Goal: Use online tool/utility: Utilize a website feature to perform a specific function

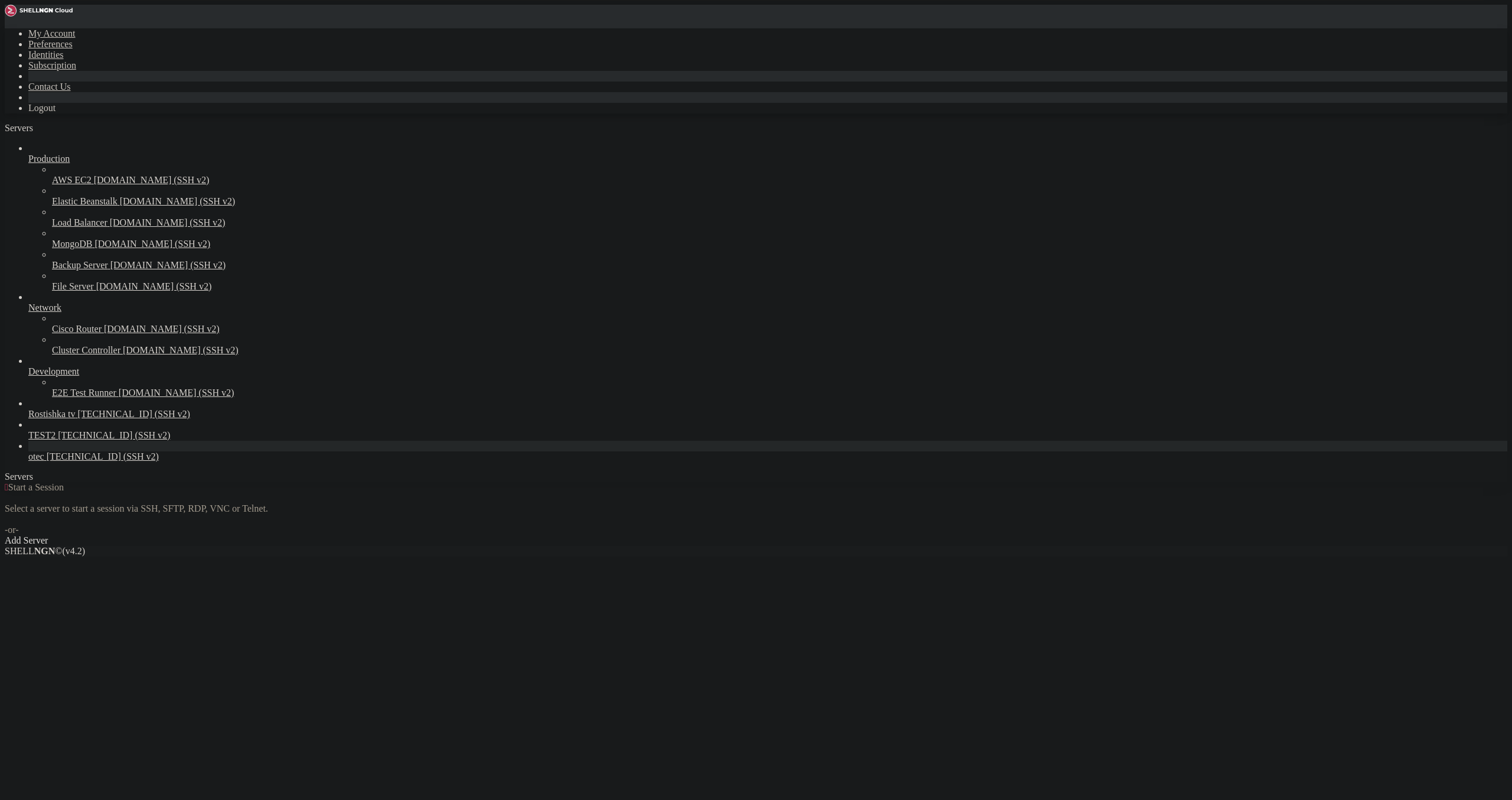
click at [28, 462] on link "otec [TECHNICAL_ID] (SSH v2)" at bounding box center [768, 457] width 1479 height 10
click at [69, 419] on span "Rostishka tv" at bounding box center [51, 413] width 47 height 10
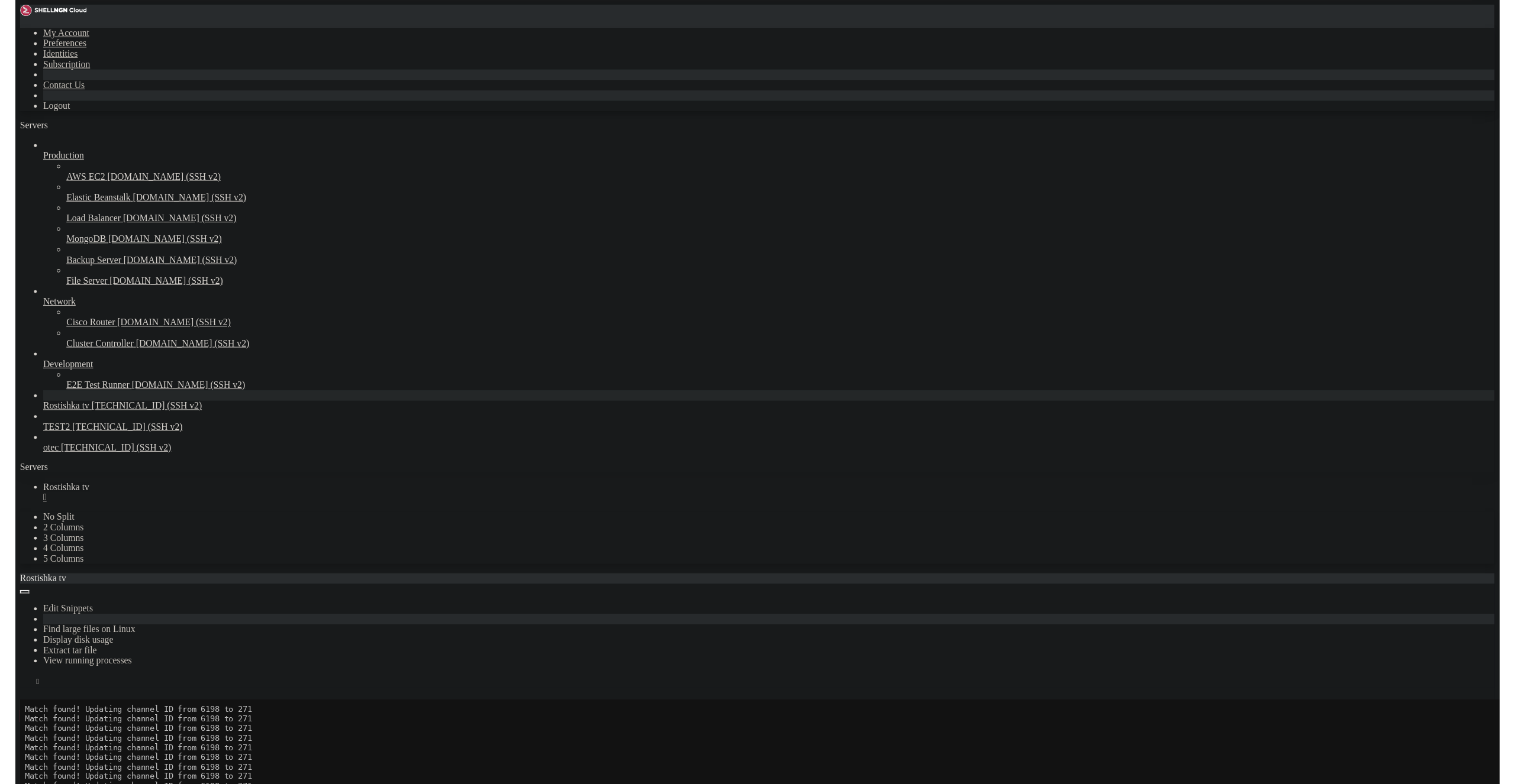
scroll to position [51595, 0]
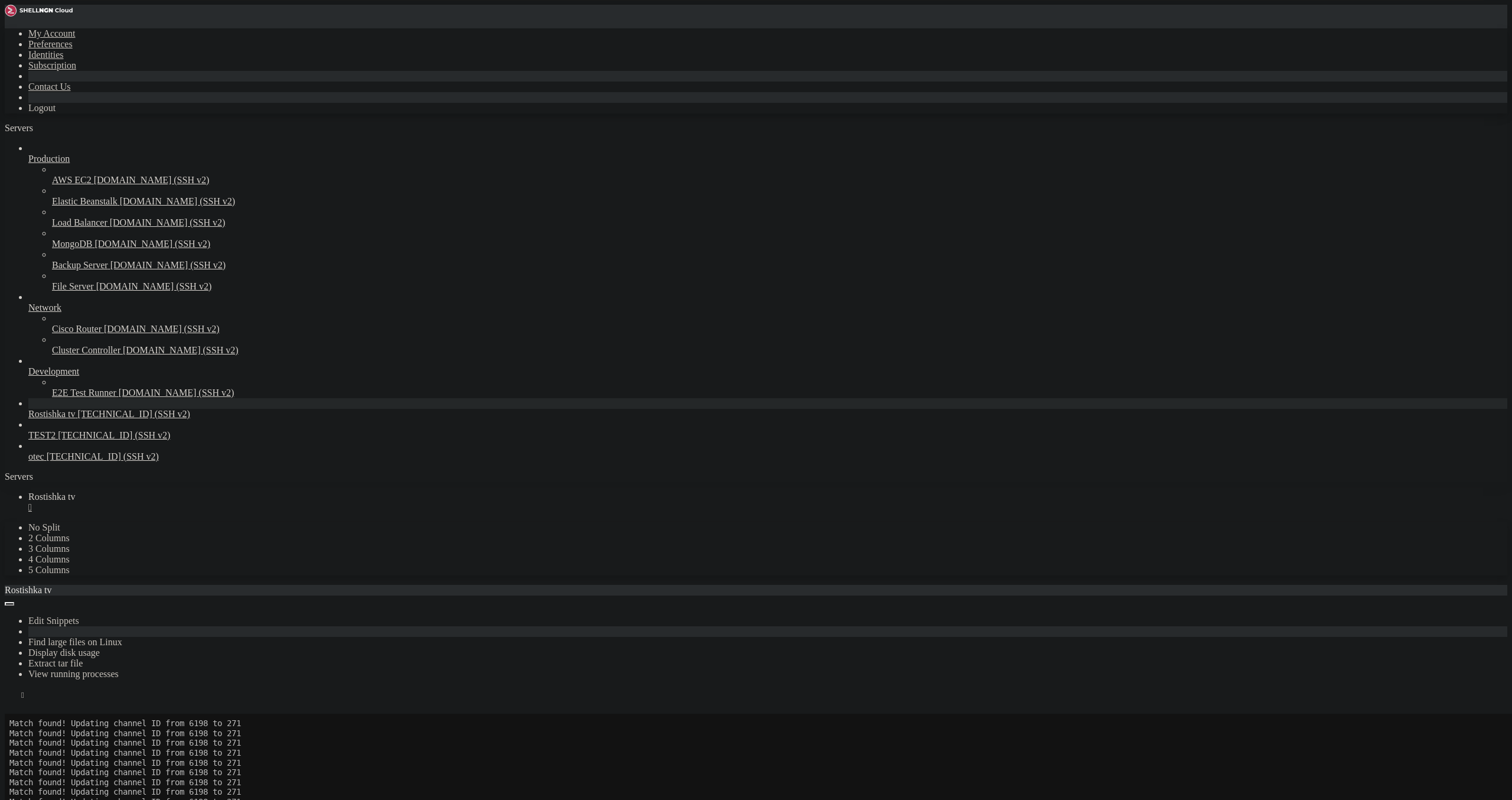
click at [52, 724] on button "Reconnect" at bounding box center [28, 730] width 47 height 13
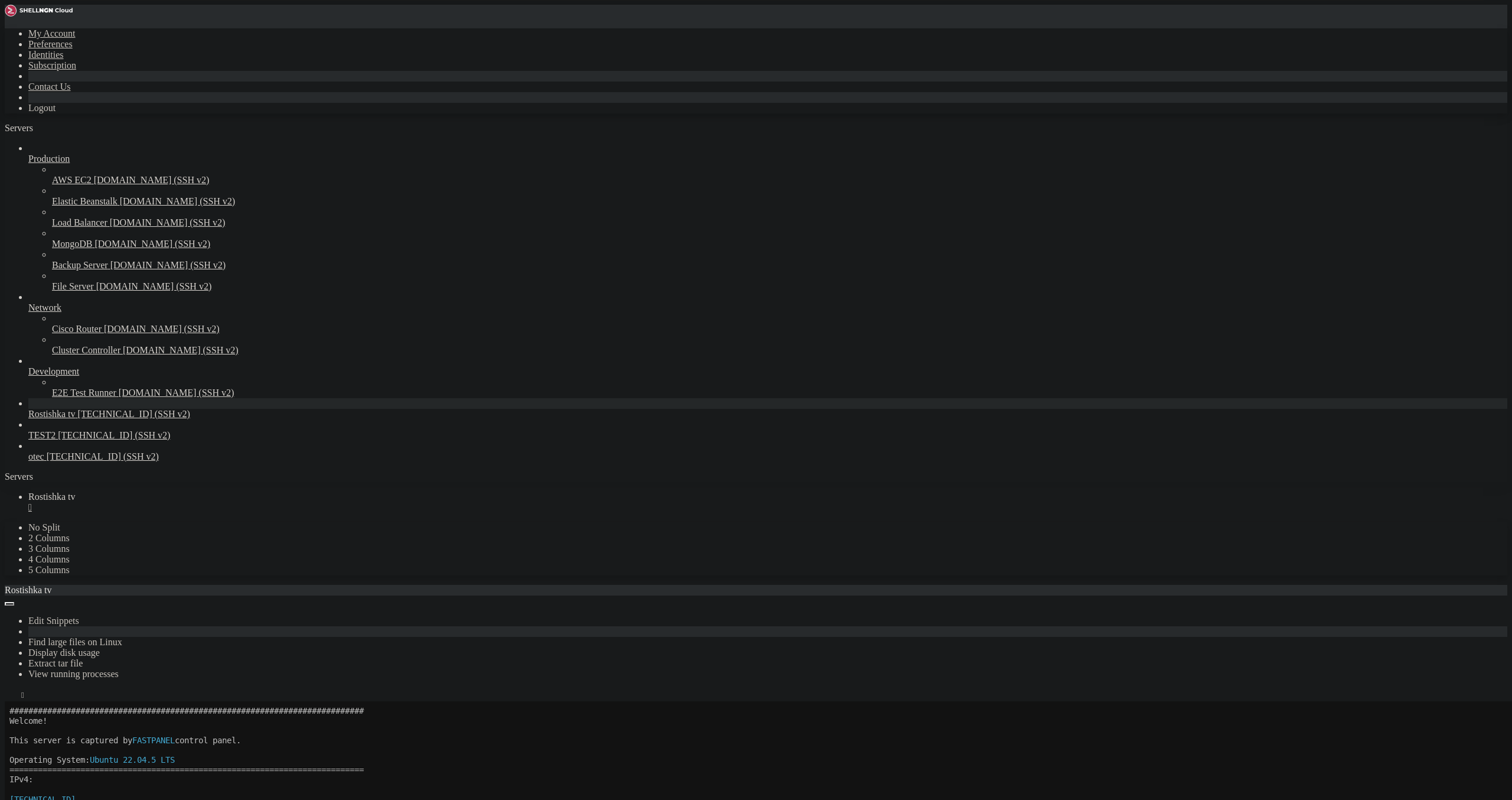
scroll to position [51597, 0]
